Goal: Task Accomplishment & Management: Use online tool/utility

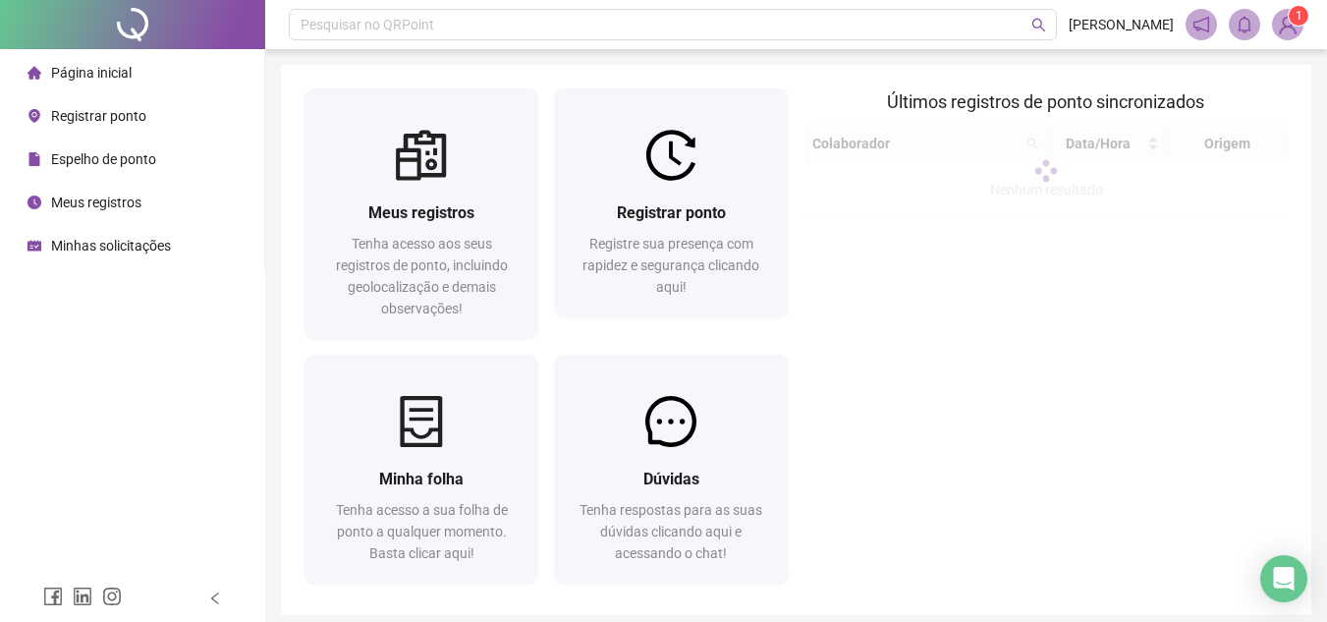
click at [92, 109] on span "Registrar ponto" at bounding box center [98, 116] width 95 height 16
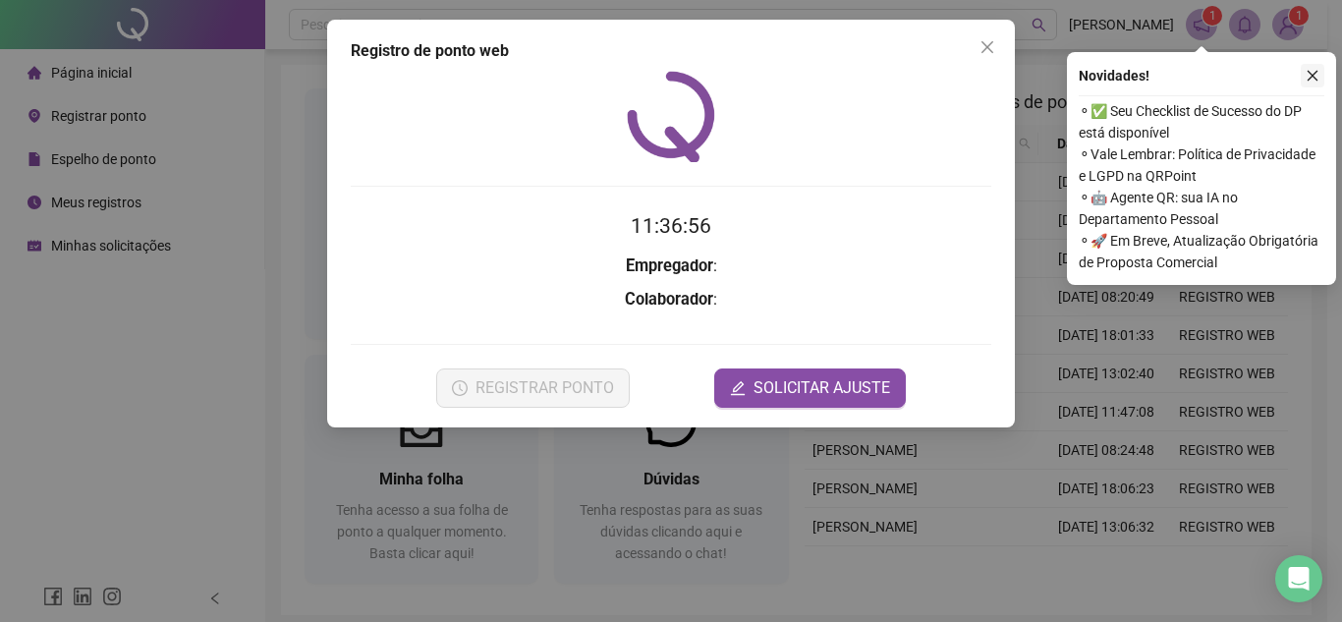
click at [1305, 78] on icon "close" at bounding box center [1312, 76] width 14 height 14
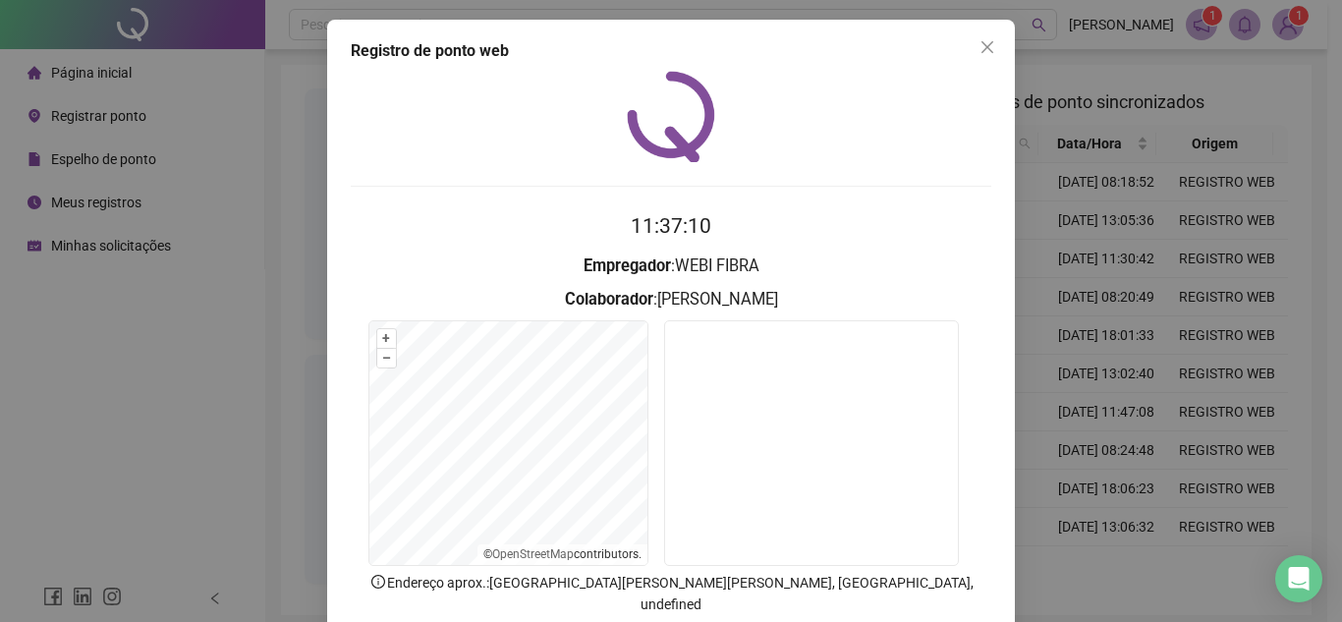
scroll to position [98, 0]
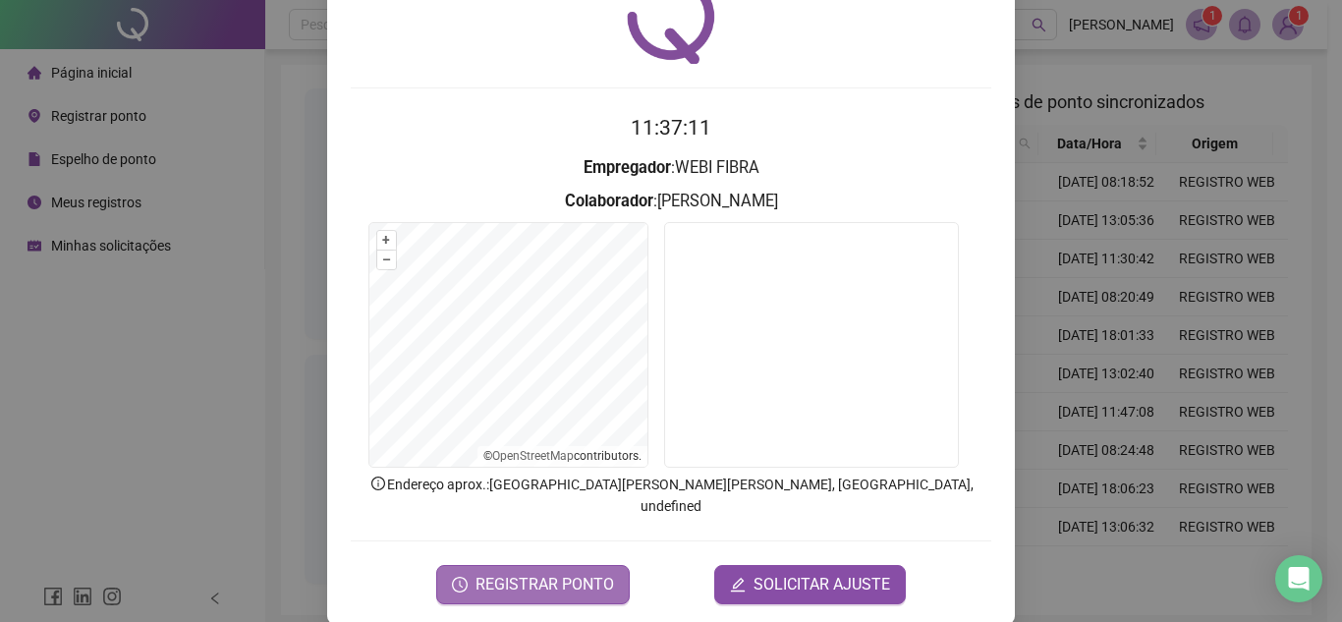
click at [557, 573] on span "REGISTRAR PONTO" at bounding box center [544, 585] width 138 height 24
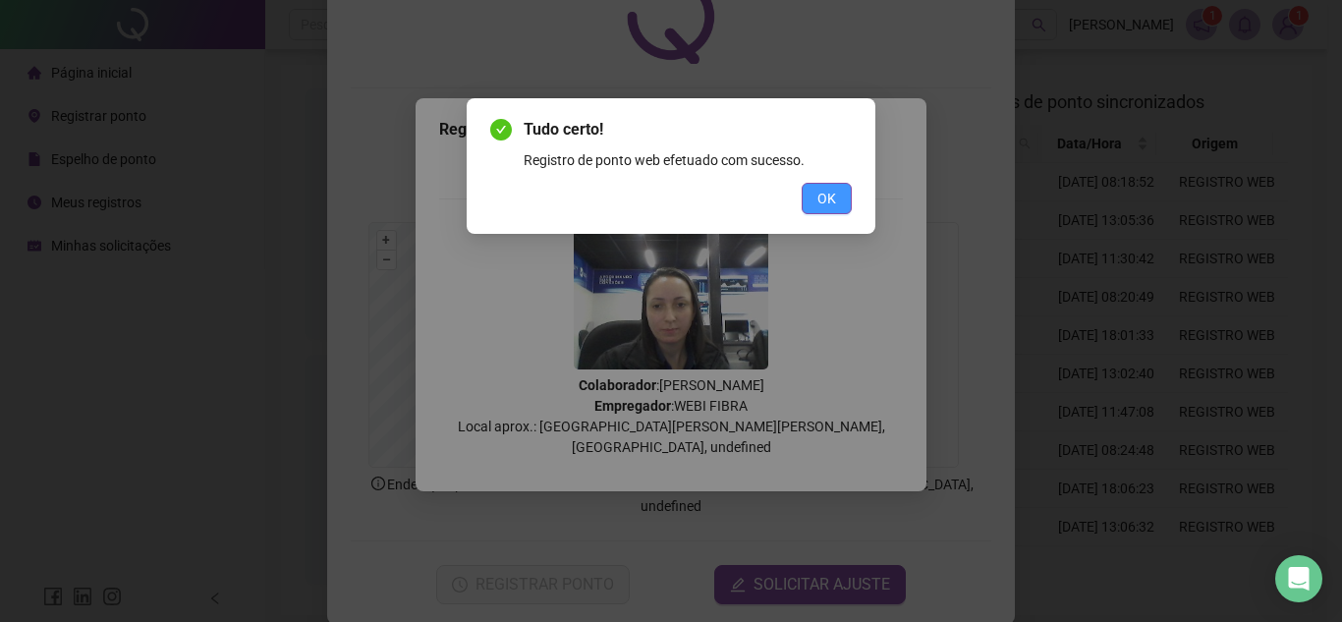
click at [813, 204] on button "OK" at bounding box center [826, 198] width 50 height 31
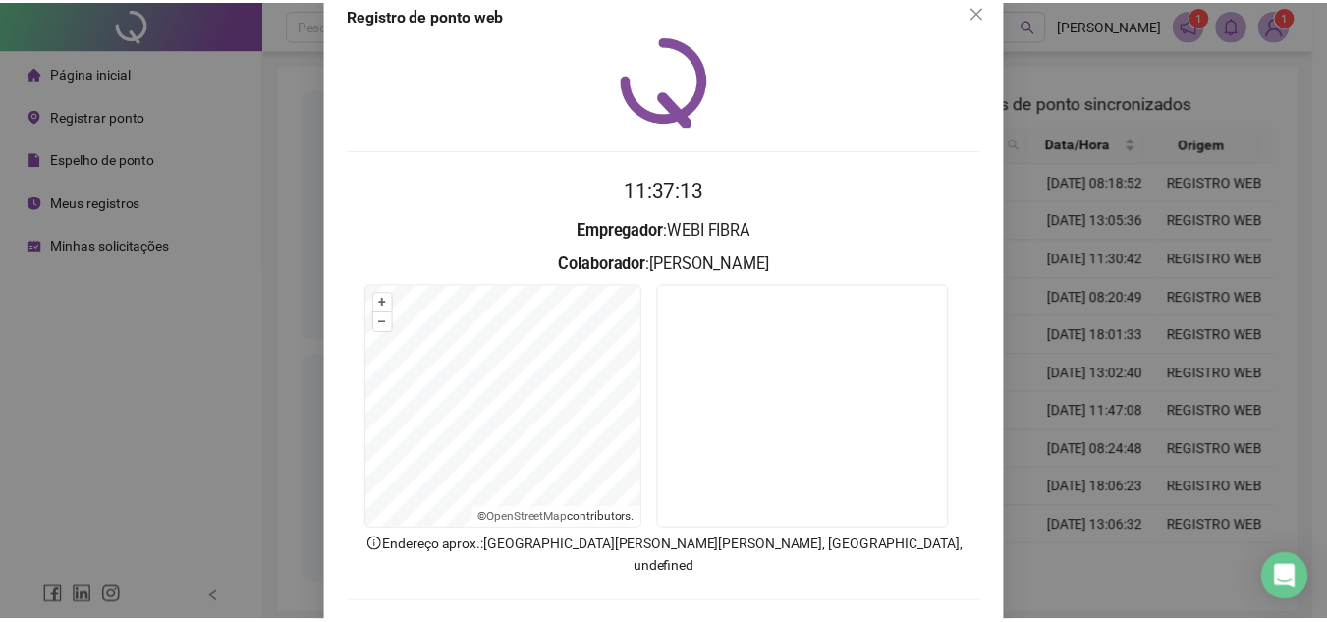
scroll to position [0, 0]
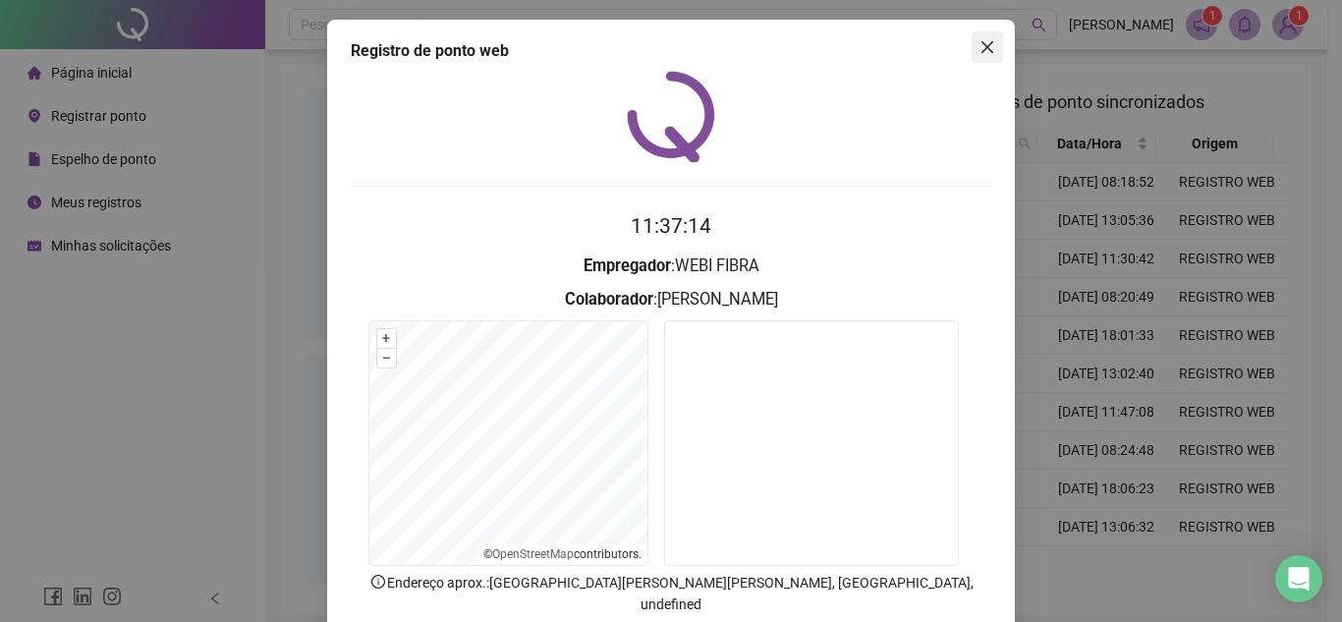
click at [981, 44] on icon "close" at bounding box center [987, 47] width 12 height 12
